Goal: Feedback & Contribution: Submit feedback/report problem

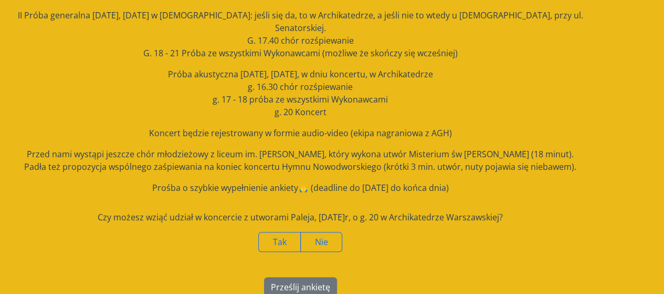
scroll to position [181, 0]
click at [331, 231] on label "Nie" at bounding box center [321, 241] width 42 height 20
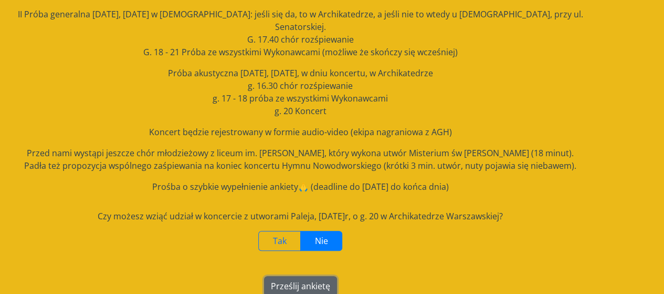
click at [313, 276] on button "Prześlij ankietę" at bounding box center [300, 286] width 73 height 20
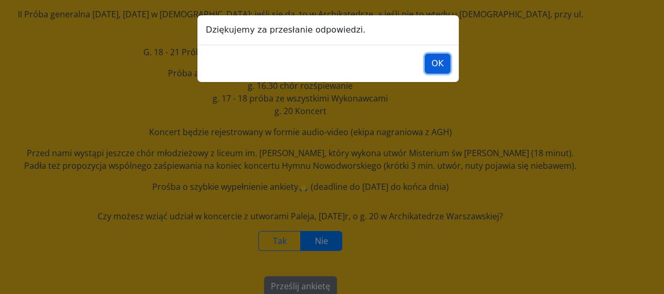
click at [445, 67] on button "OK" at bounding box center [438, 64] width 26 height 20
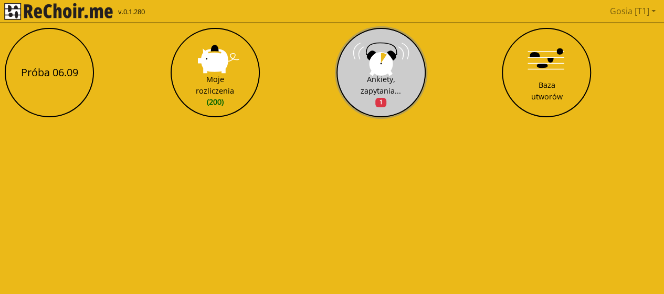
click at [388, 89] on div "Ankiety, zapytania... 1" at bounding box center [381, 91] width 40 height 34
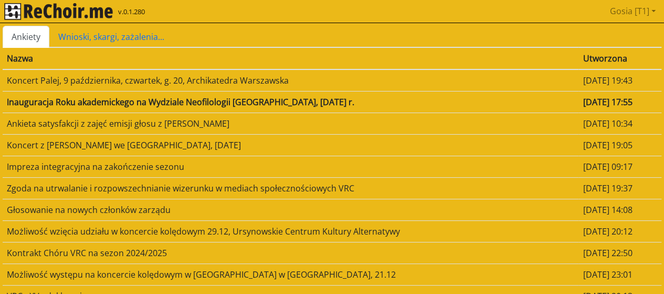
click at [312, 103] on td "Inauguracja Roku akademickego na Wydziale Neofilologii [GEOGRAPHIC_DATA], [DATE…" at bounding box center [291, 102] width 576 height 22
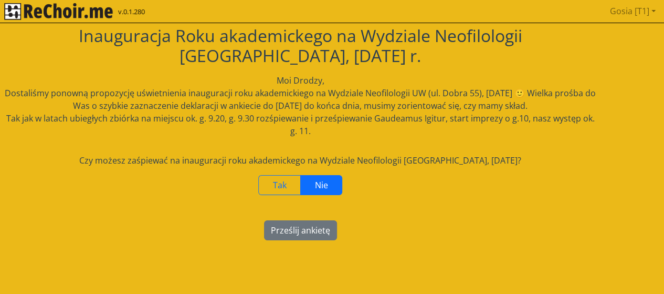
click at [326, 188] on span "Nie" at bounding box center [321, 185] width 13 height 12
click at [314, 232] on button "Prześlij ankietę" at bounding box center [300, 230] width 73 height 20
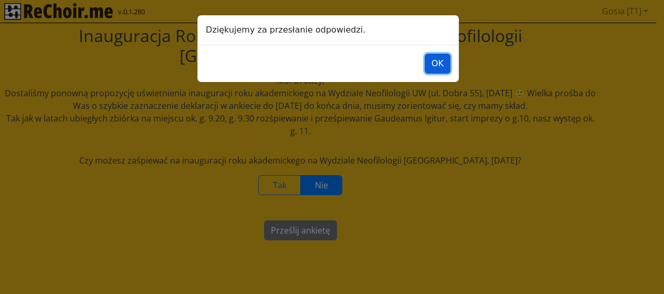
click at [439, 71] on button "OK" at bounding box center [438, 64] width 26 height 20
